Goal: Register for event/course

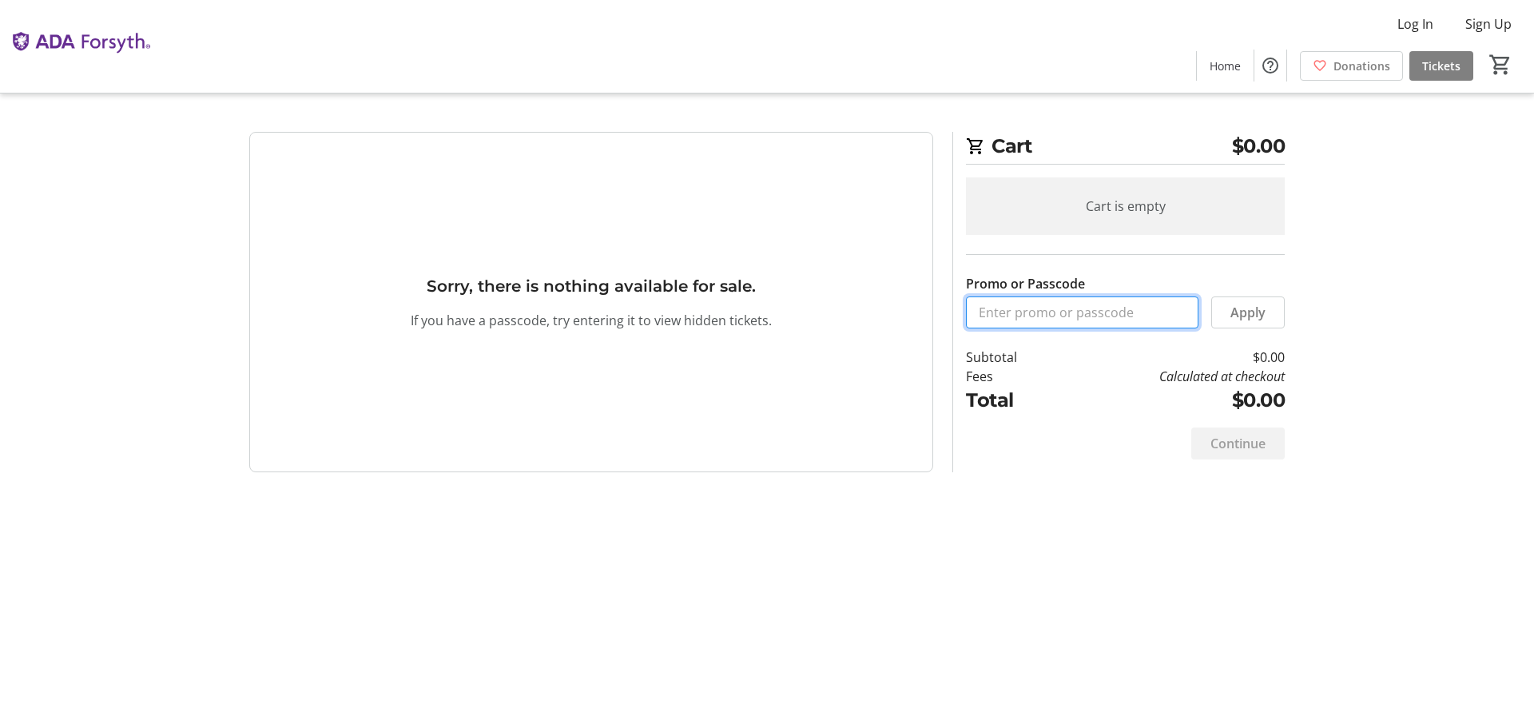
click at [1048, 308] on input "Promo or Passcode" at bounding box center [1082, 312] width 233 height 32
type input "ORALHEALTH2025"
click at [1247, 312] on span "Apply" at bounding box center [1248, 312] width 35 height 19
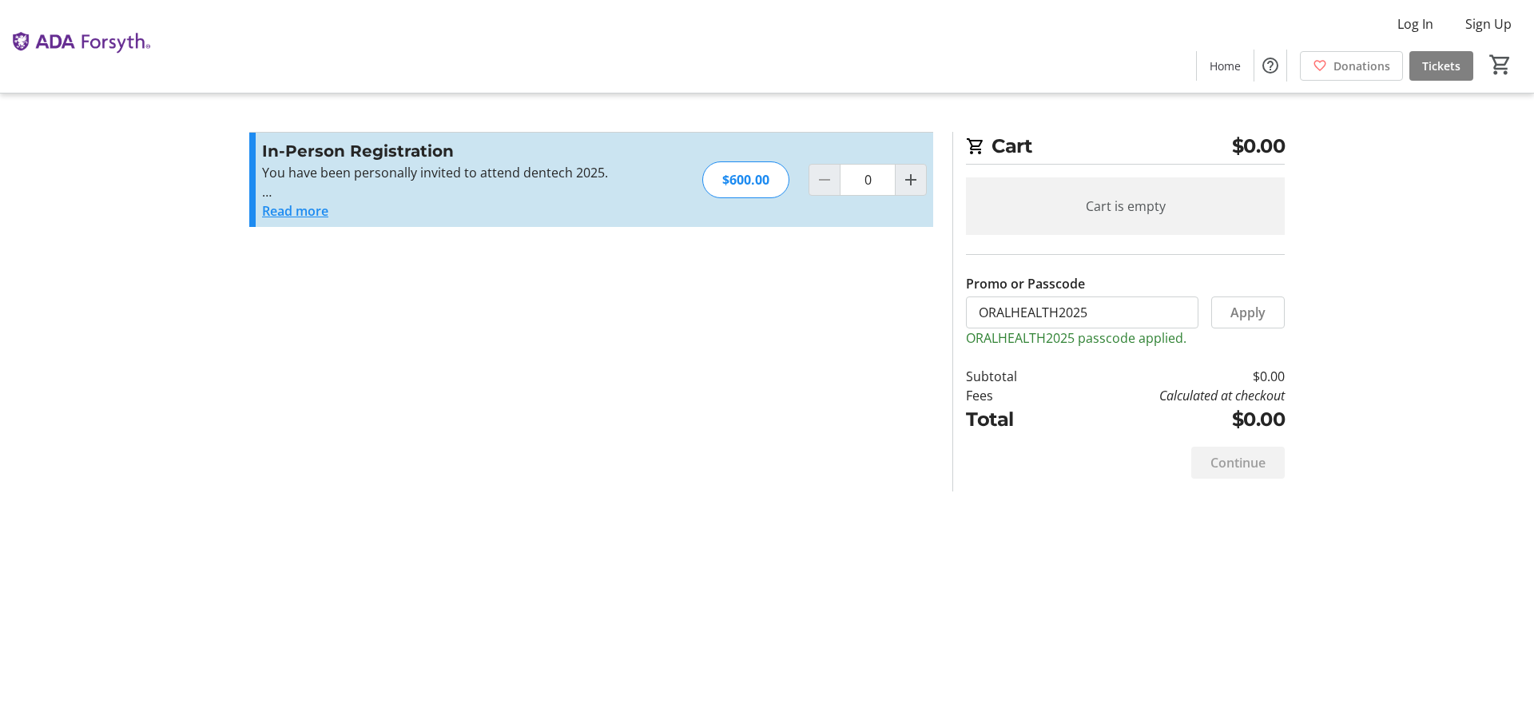
click at [933, 179] on section "Promo or Passcode Apply ORALHEALTH2025 passcode applied. In-Person Registration…" at bounding box center [591, 312] width 703 height 360
click at [926, 179] on div at bounding box center [911, 180] width 32 height 32
click at [920, 179] on mat-icon "Increment by one" at bounding box center [910, 179] width 19 height 19
click at [919, 182] on mat-icon "Increment by one" at bounding box center [910, 179] width 19 height 19
type input "2"
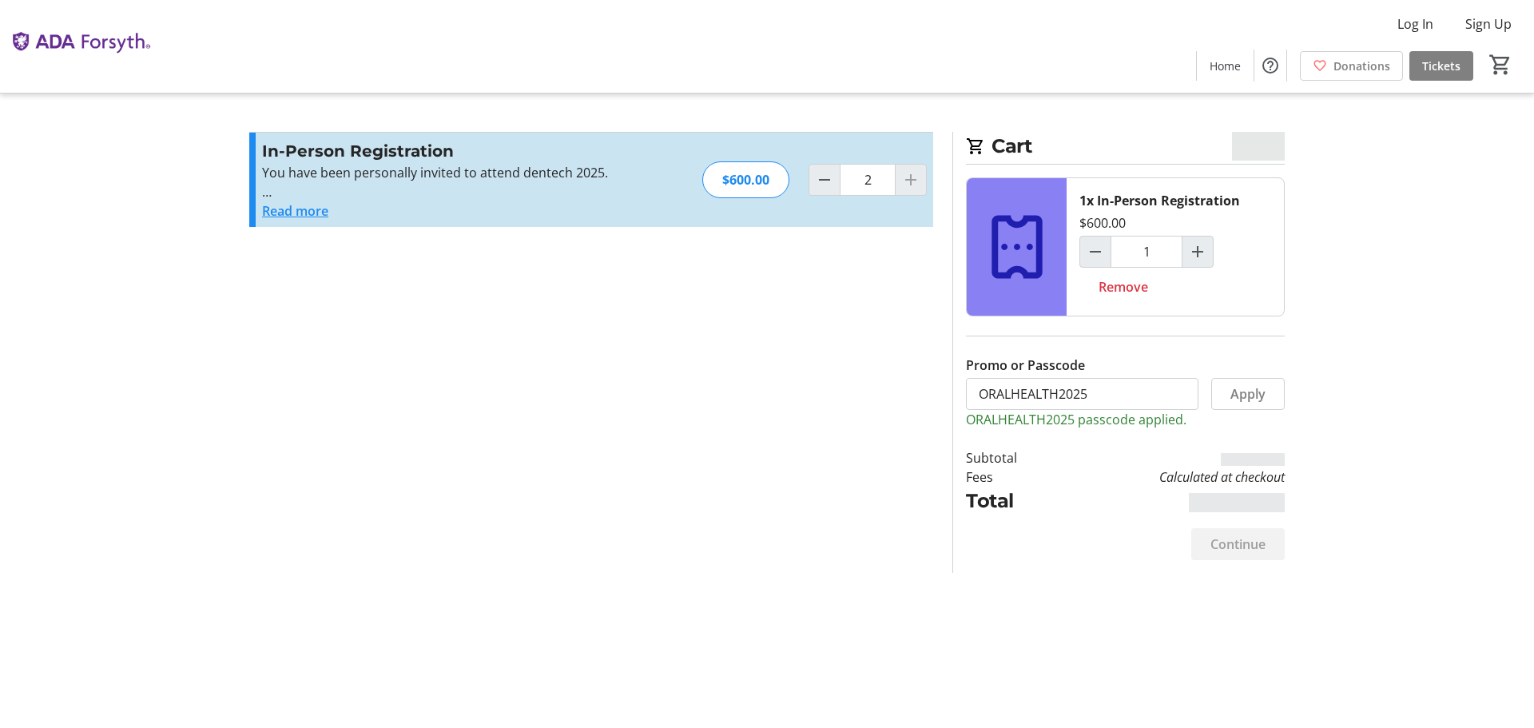
type input "2"
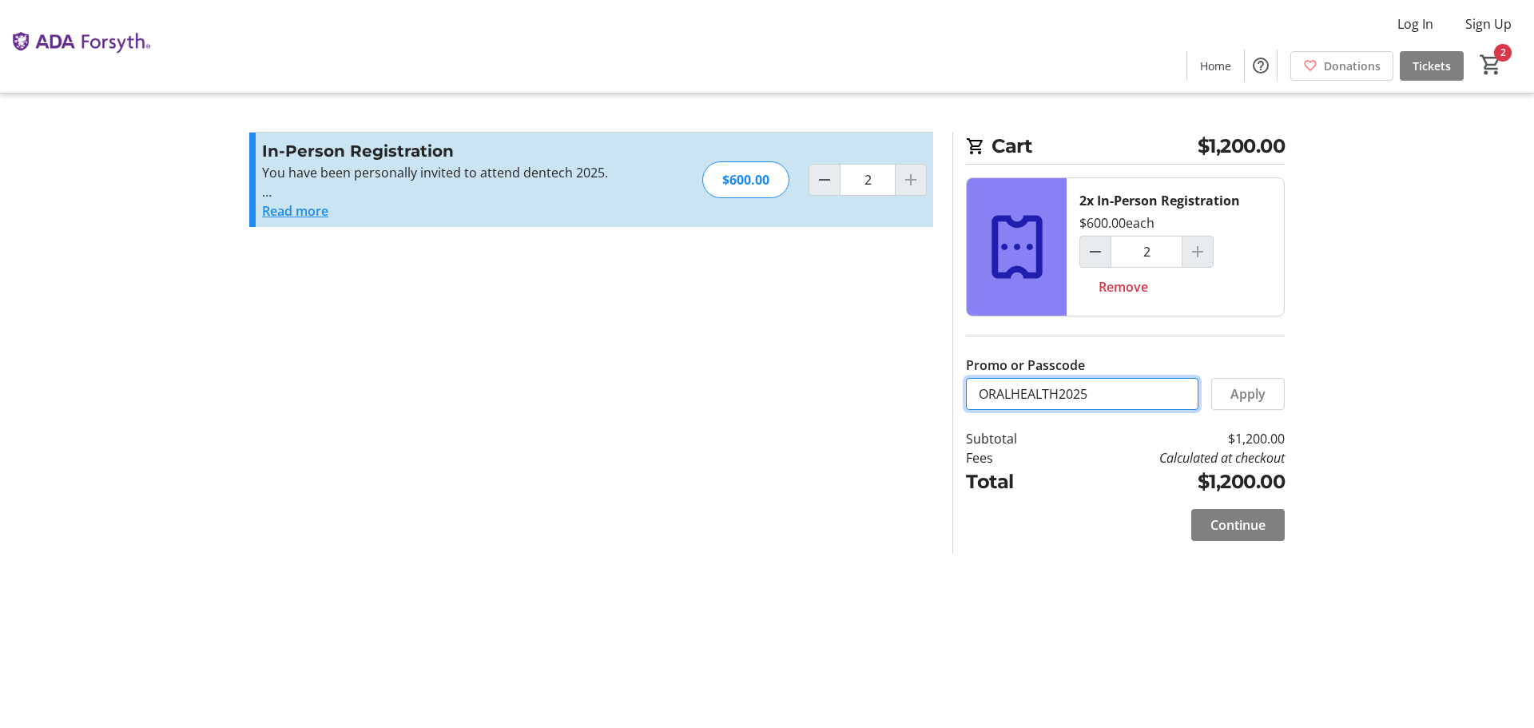
drag, startPoint x: 1140, startPoint y: 395, endPoint x: 897, endPoint y: 400, distance: 242.2
click at [897, 400] on div "Promo or Passcode Apply In-Person Registration You have been personally invited…" at bounding box center [767, 343] width 1055 height 422
paste input "INTELIBLY"
type input "INTELIBLY25"
click at [1252, 392] on span "Apply" at bounding box center [1248, 393] width 35 height 19
